Goal: Information Seeking & Learning: Learn about a topic

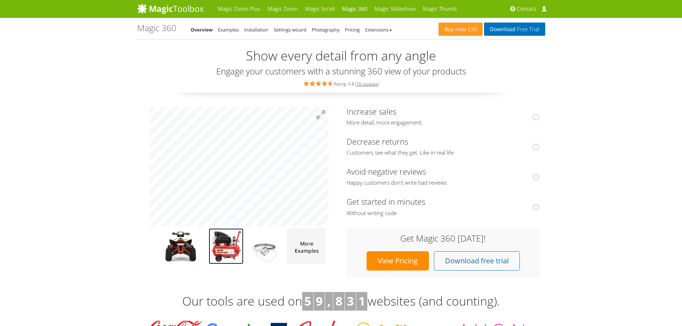
click at [231, 245] on img at bounding box center [226, 246] width 35 height 36
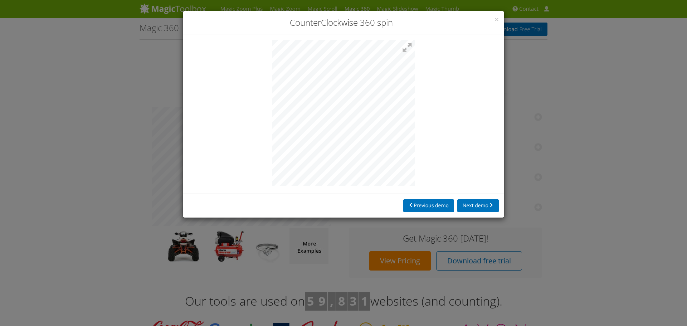
click at [573, 191] on div "× CounterClockwise 360 spin Previous demo Next demo" at bounding box center [343, 163] width 687 height 326
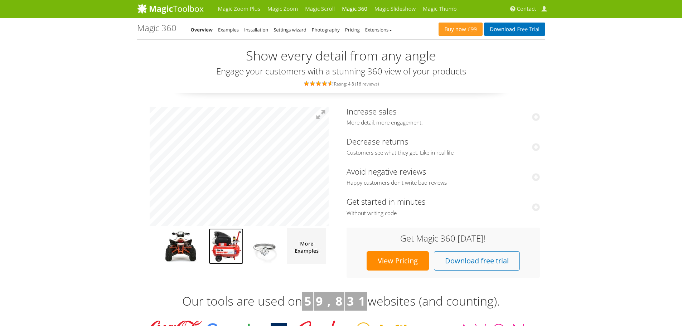
click at [226, 248] on img at bounding box center [226, 246] width 35 height 36
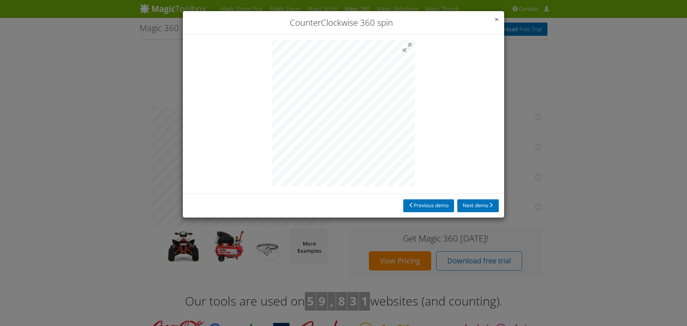
drag, startPoint x: 497, startPoint y: 15, endPoint x: 495, endPoint y: 20, distance: 5.2
click at [497, 15] on span "×" at bounding box center [496, 19] width 4 height 10
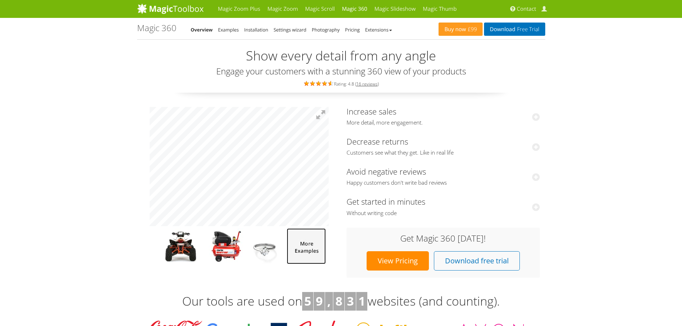
click at [302, 248] on img at bounding box center [306, 246] width 39 height 36
click at [235, 246] on img at bounding box center [226, 246] width 35 height 36
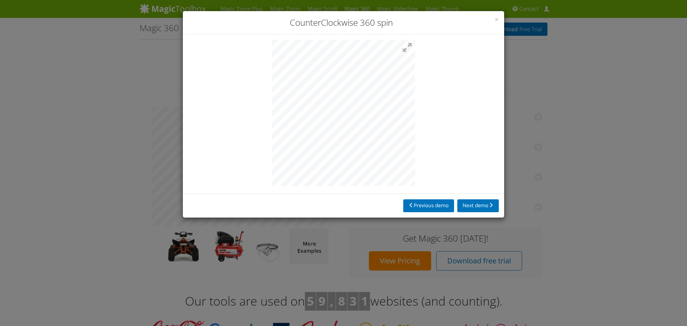
click at [132, 143] on div "× CounterClockwise 360 spin Previous demo Next demo" at bounding box center [343, 163] width 687 height 326
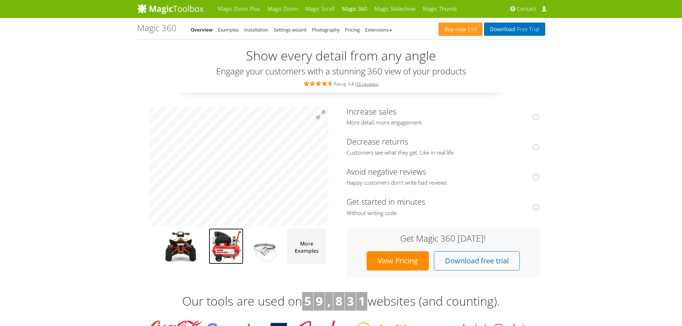
click at [229, 245] on img at bounding box center [226, 246] width 35 height 36
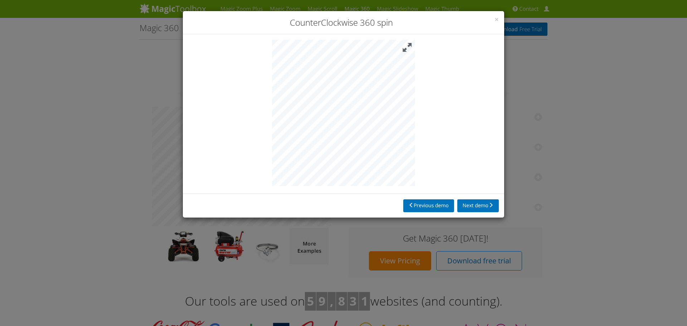
click at [404, 50] on button at bounding box center [407, 48] width 16 height 16
click at [497, 19] on span "×" at bounding box center [496, 19] width 4 height 10
